Goal: Book appointment/travel/reservation

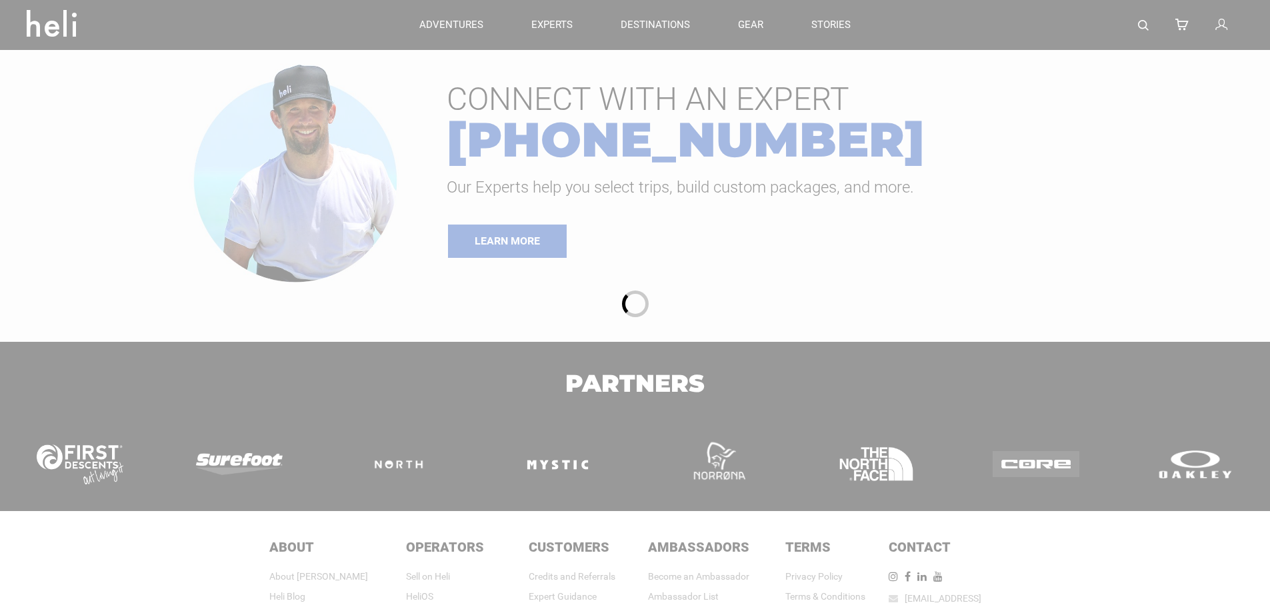
type input "Ski & Ride"
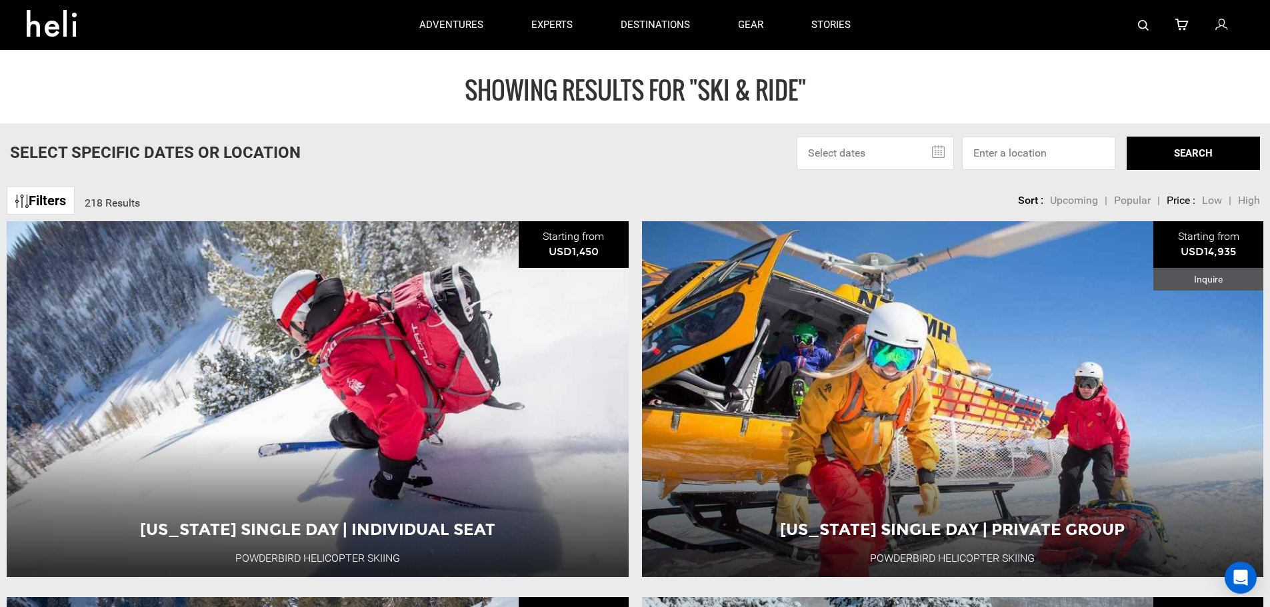
click at [934, 150] on input "text" at bounding box center [874, 153] width 157 height 33
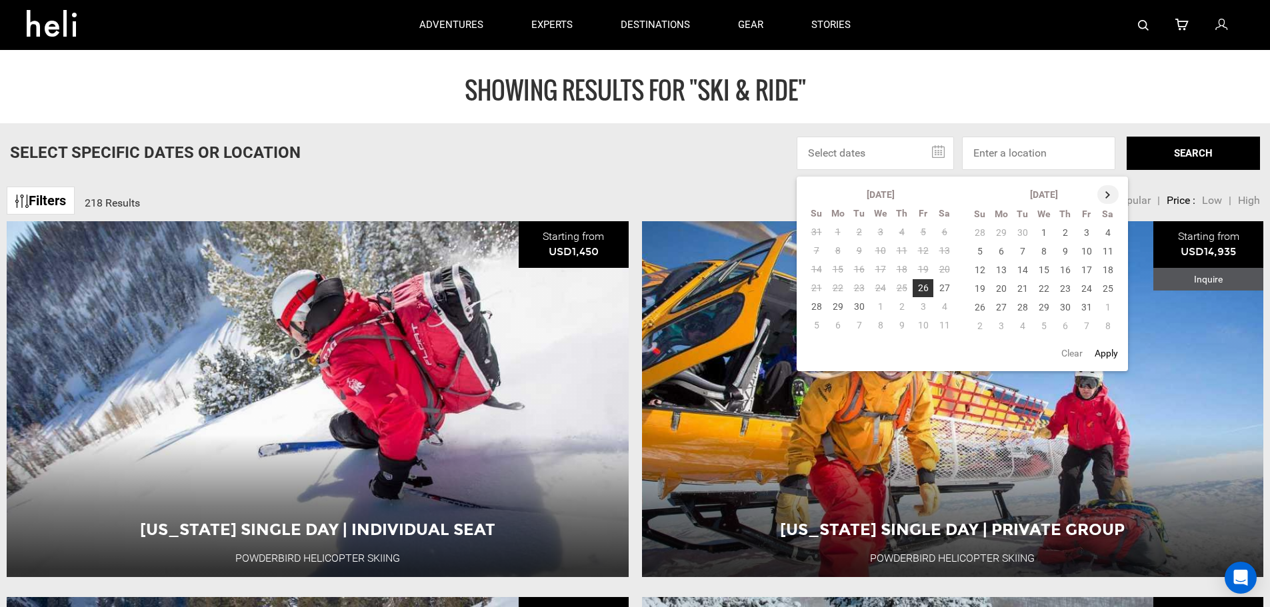
click at [1108, 193] on th at bounding box center [1107, 194] width 21 height 19
click at [1108, 193] on th at bounding box center [1108, 194] width 21 height 19
click at [1106, 195] on th at bounding box center [1108, 194] width 21 height 19
click at [1105, 194] on th at bounding box center [1108, 194] width 21 height 19
click at [1040, 269] on td "11" at bounding box center [1043, 270] width 21 height 19
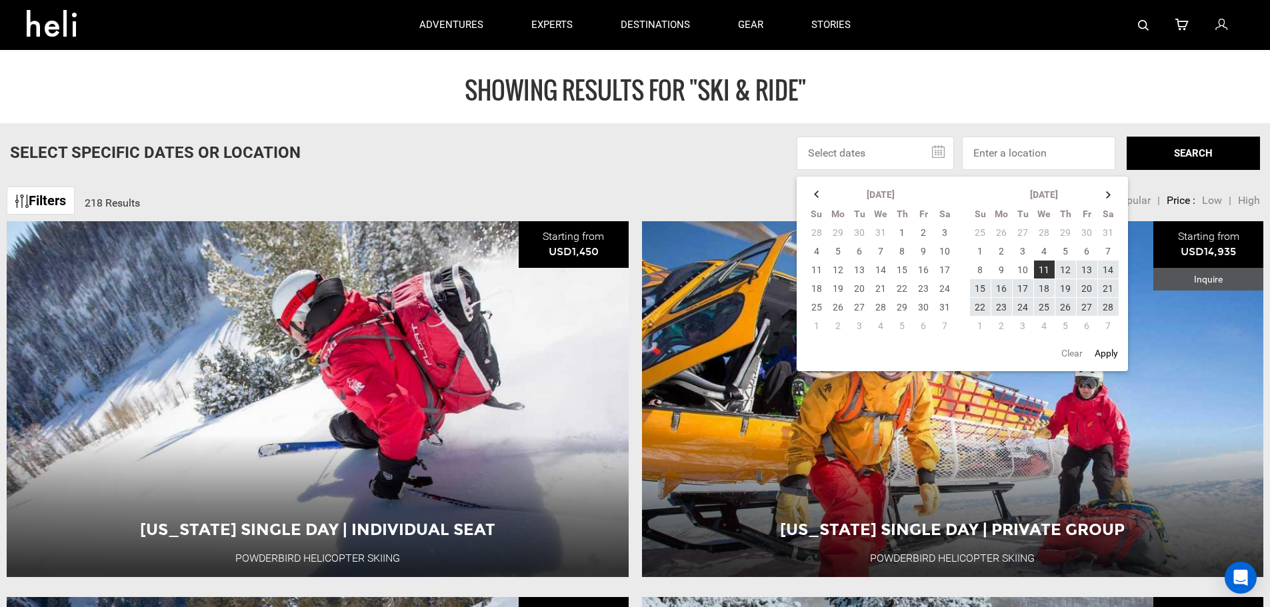
click at [1103, 353] on button "Apply" at bounding box center [1105, 353] width 31 height 24
type input "[DATE] - [DATE]"
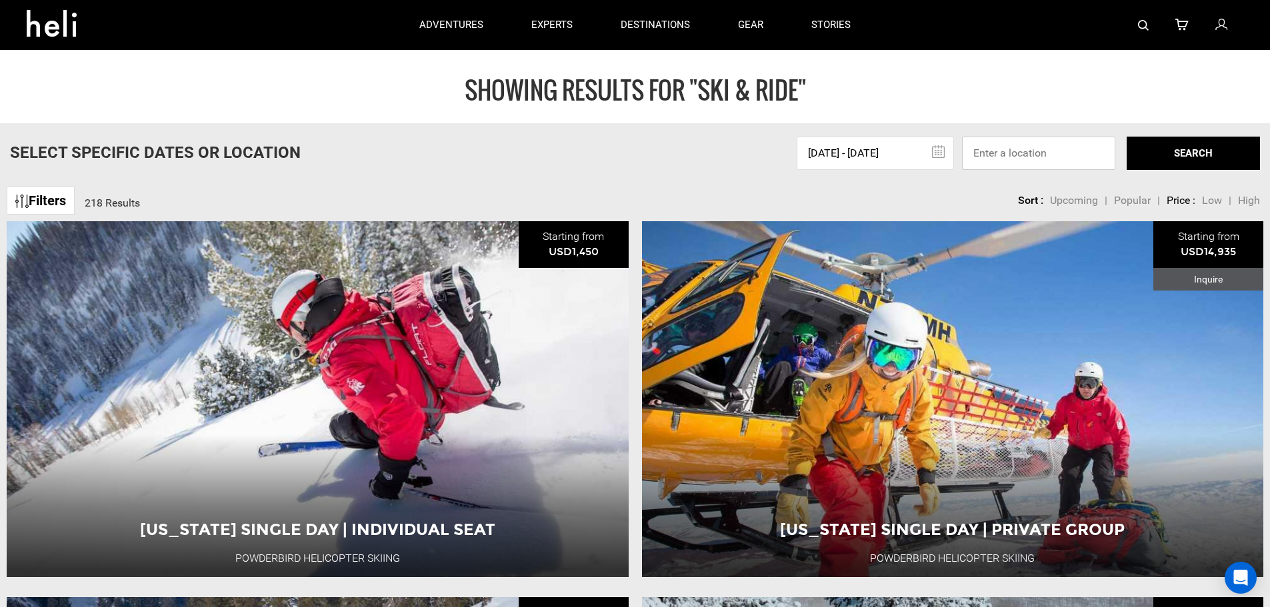
click at [1016, 147] on input at bounding box center [1038, 153] width 153 height 33
click at [1013, 155] on input at bounding box center [1038, 153] width 153 height 33
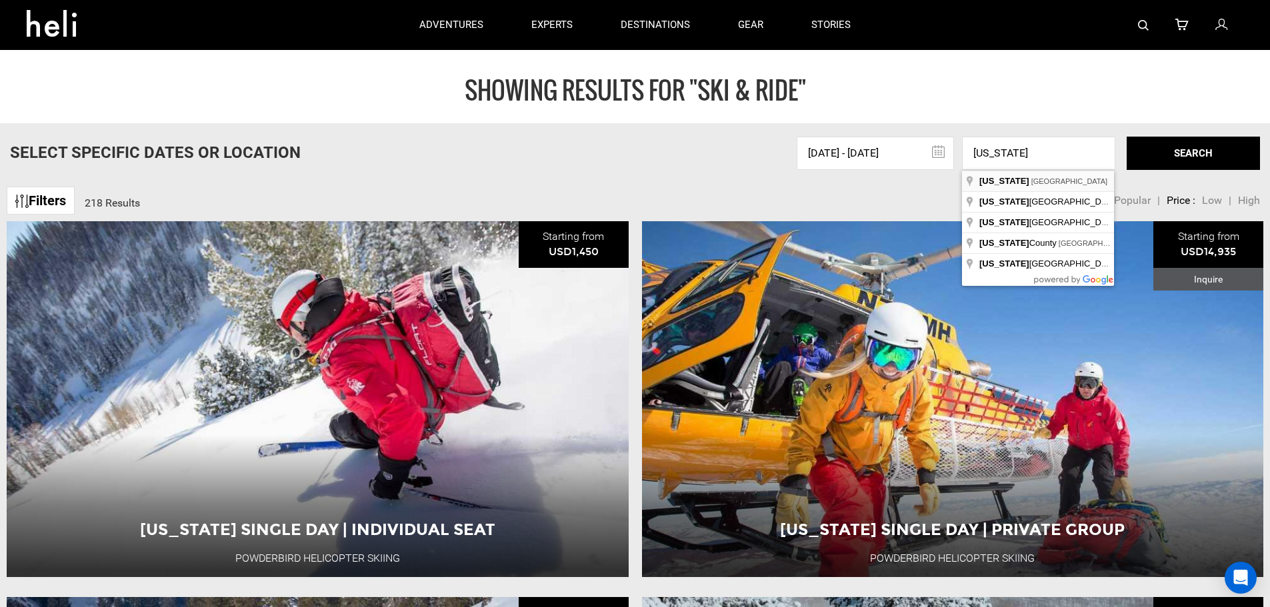
type input "[US_STATE], [GEOGRAPHIC_DATA]"
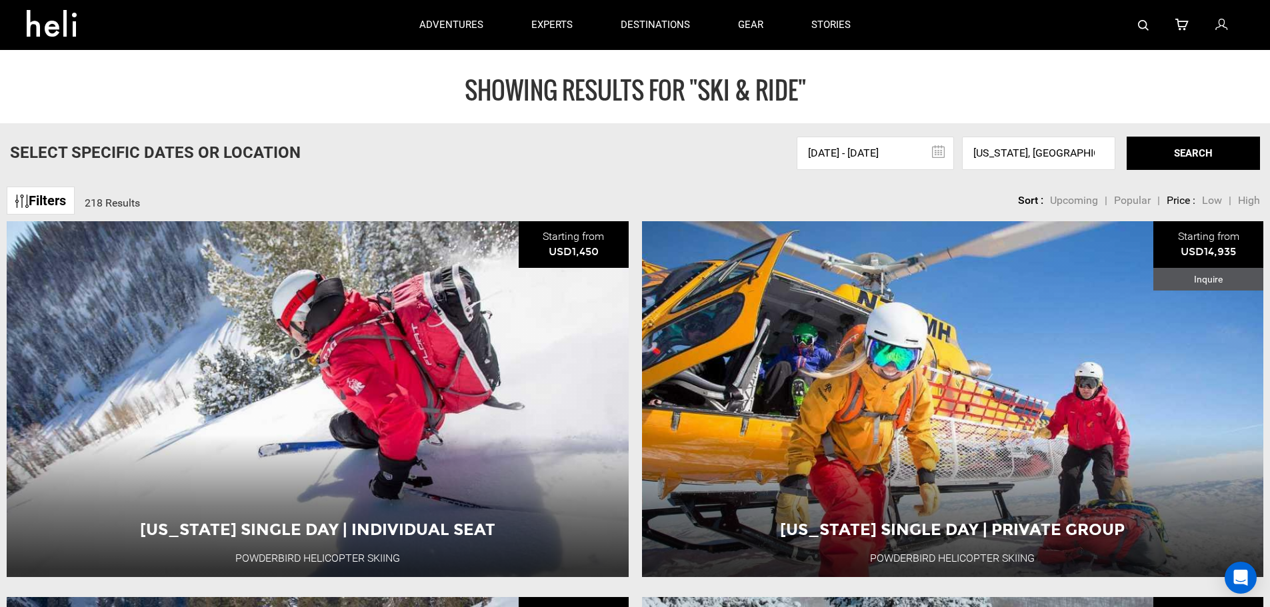
click at [1186, 149] on button "SEARCH" at bounding box center [1192, 153] width 133 height 33
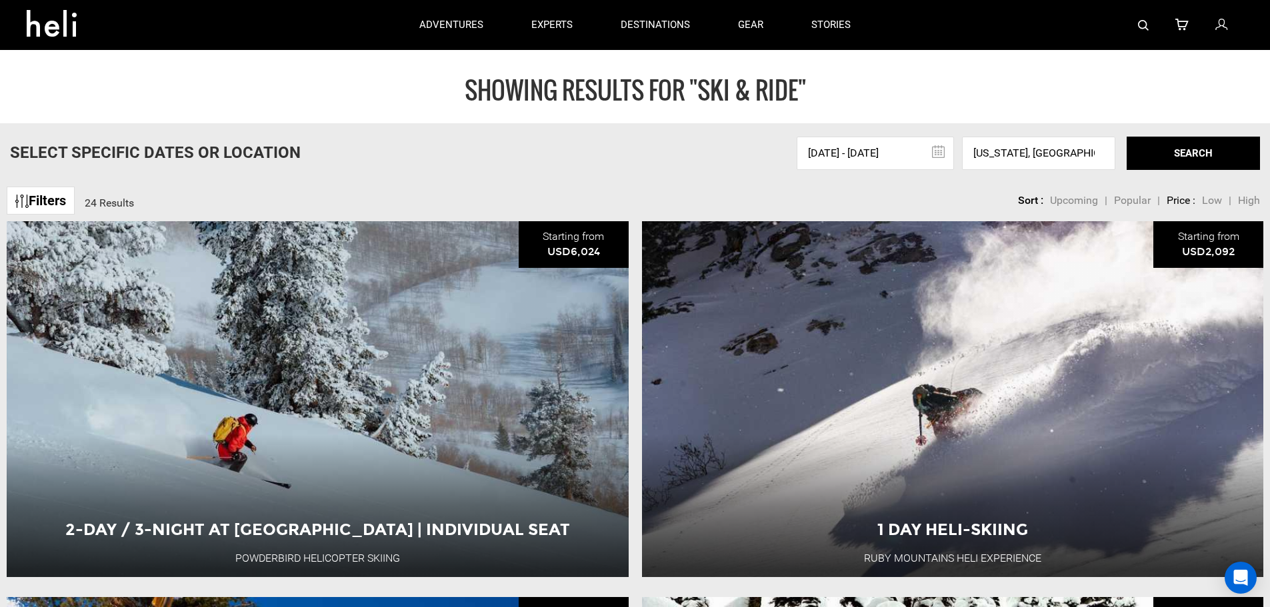
click at [48, 201] on link "Filters" at bounding box center [41, 201] width 68 height 29
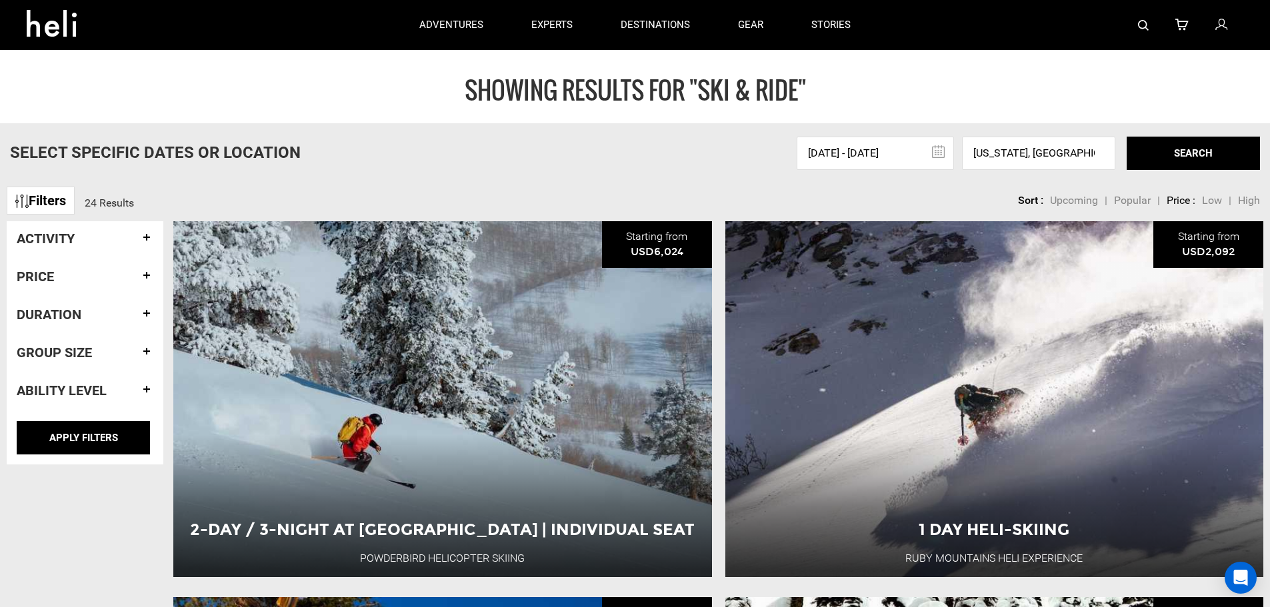
click at [65, 239] on h4 "Activity" at bounding box center [85, 238] width 137 height 15
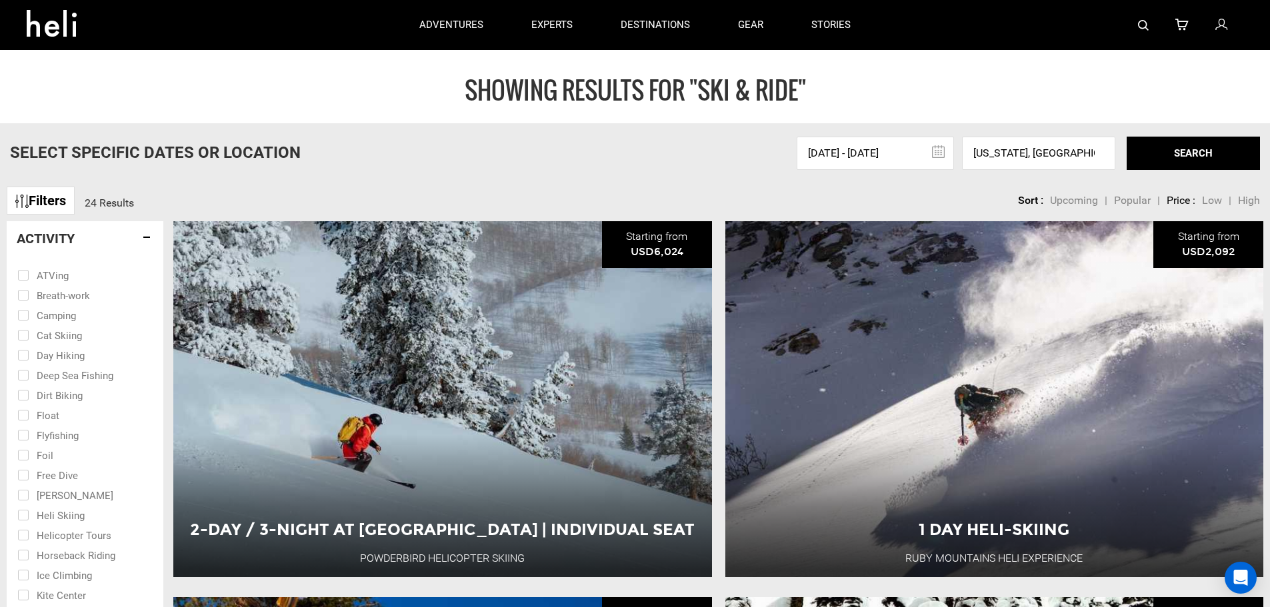
click at [65, 239] on h4 "Activity" at bounding box center [85, 238] width 137 height 15
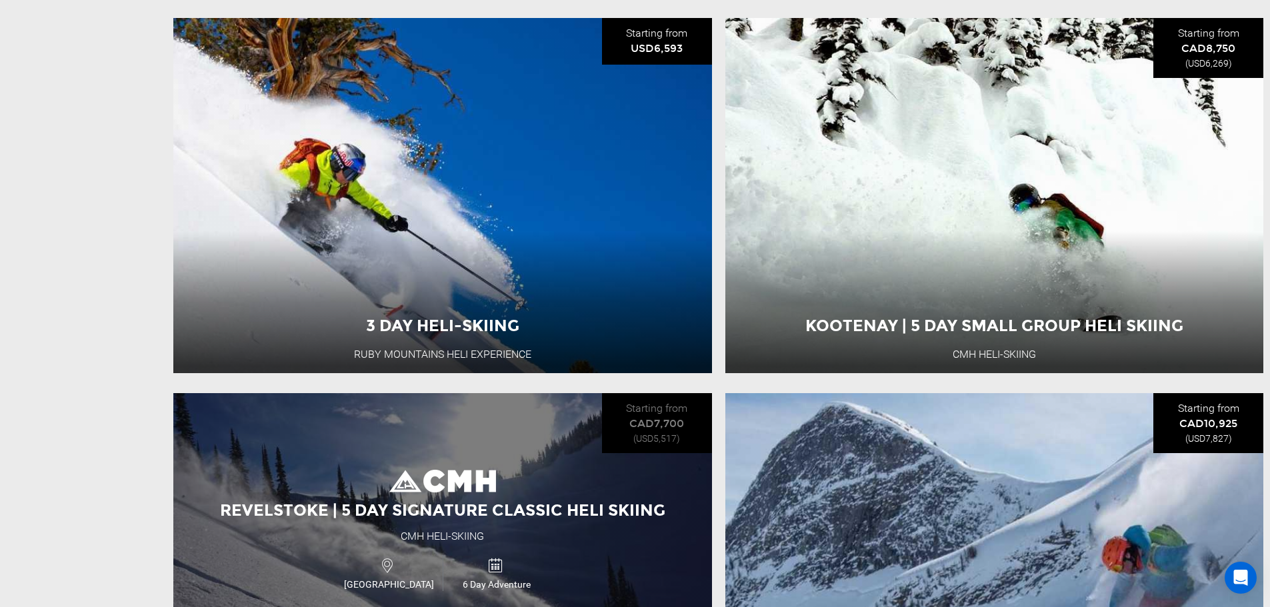
scroll to position [800, 0]
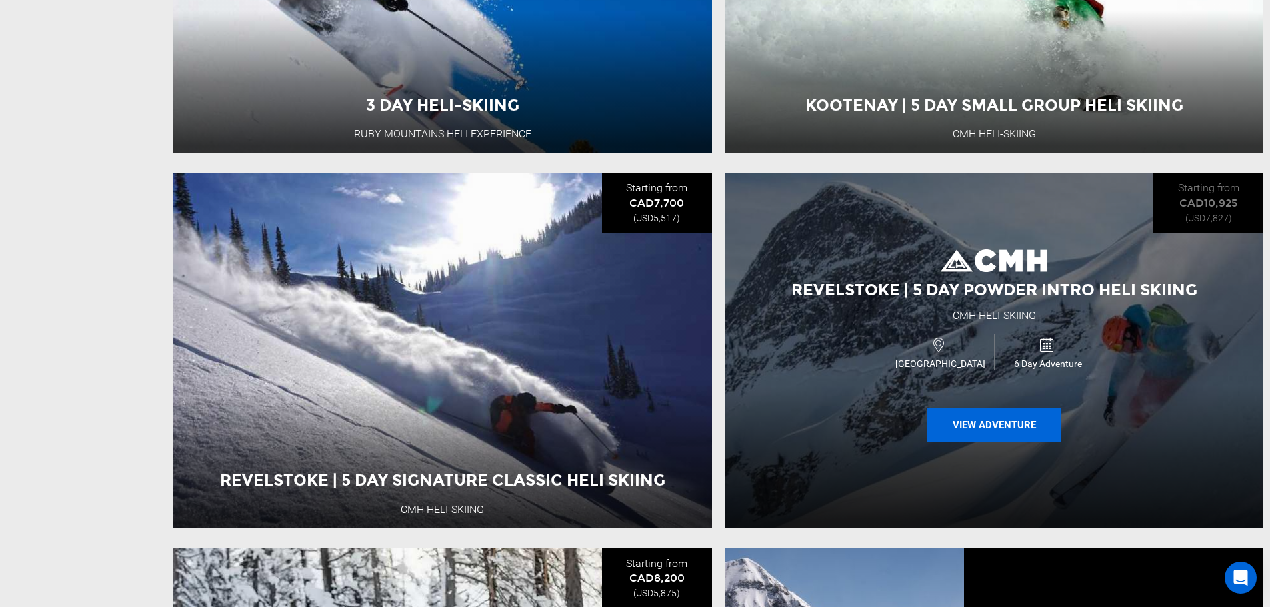
click at [1008, 441] on button "View Adventure" at bounding box center [993, 425] width 133 height 33
